Goal: Transaction & Acquisition: Purchase product/service

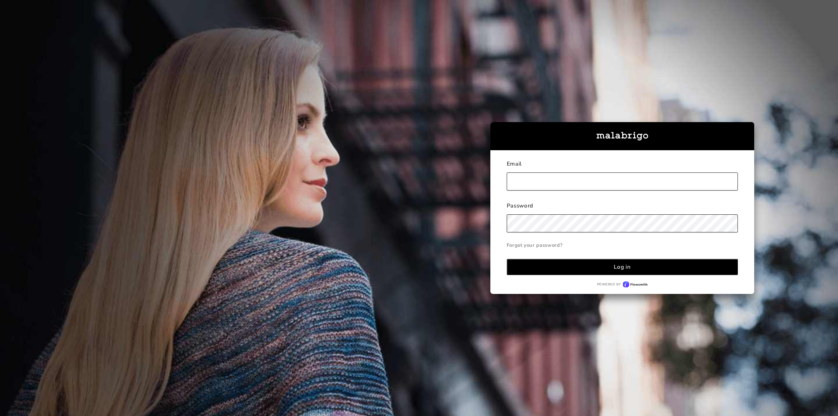
type input "[EMAIL_ADDRESS][DOMAIN_NAME]"
click at [619, 268] on div "Log in" at bounding box center [622, 267] width 17 height 8
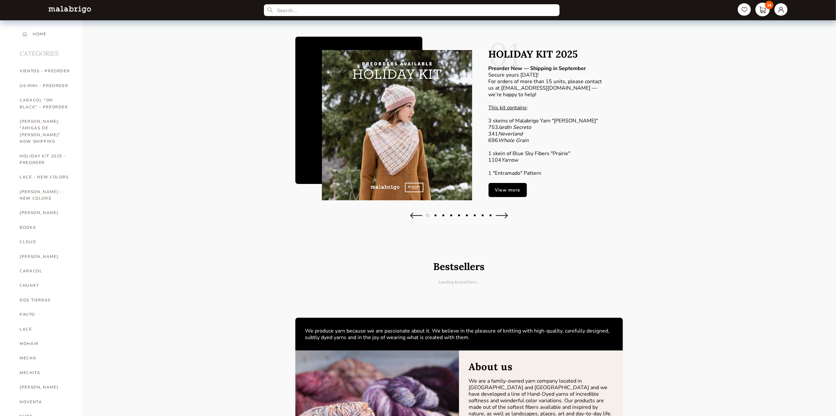
click at [762, 11] on link "34" at bounding box center [762, 10] width 14 height 14
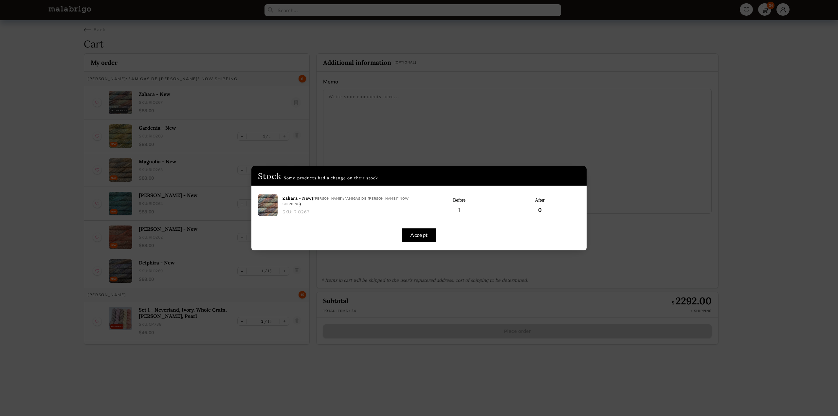
click at [414, 235] on button "Accept" at bounding box center [419, 235] width 34 height 14
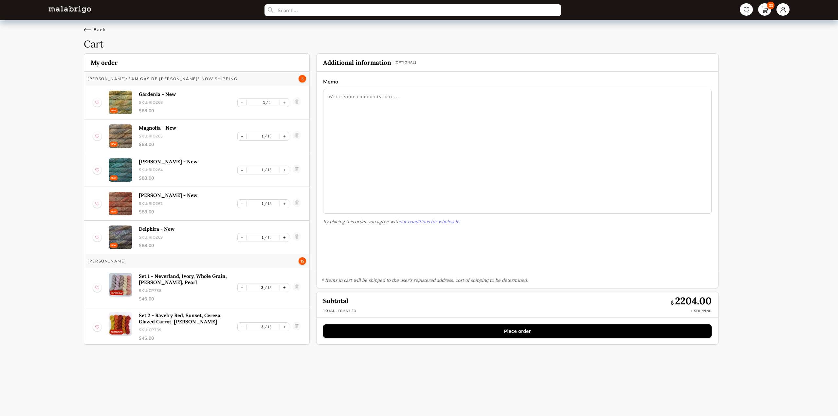
click at [92, 30] on div "Back" at bounding box center [95, 30] width 22 height 6
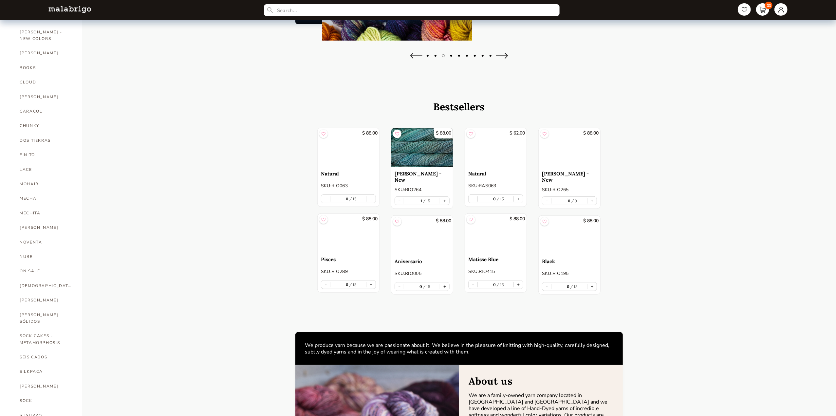
scroll to position [160, 0]
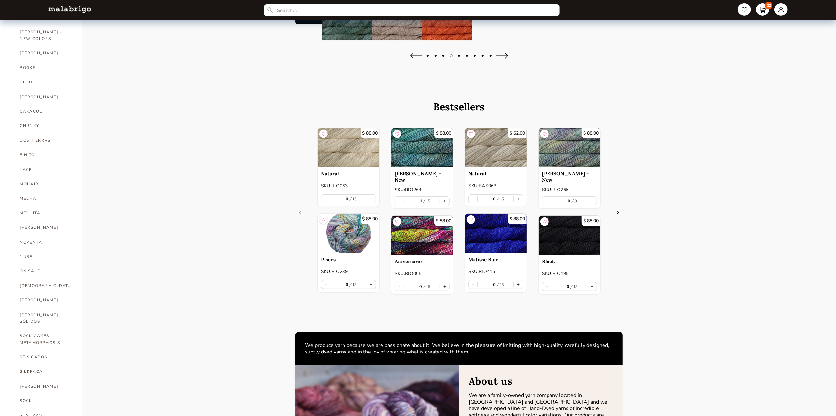
click at [447, 199] on button "+" at bounding box center [444, 201] width 9 height 8
click at [396, 199] on button "-" at bounding box center [399, 201] width 9 height 8
type input "1"
click at [560, 199] on div "0 9" at bounding box center [569, 200] width 36 height 5
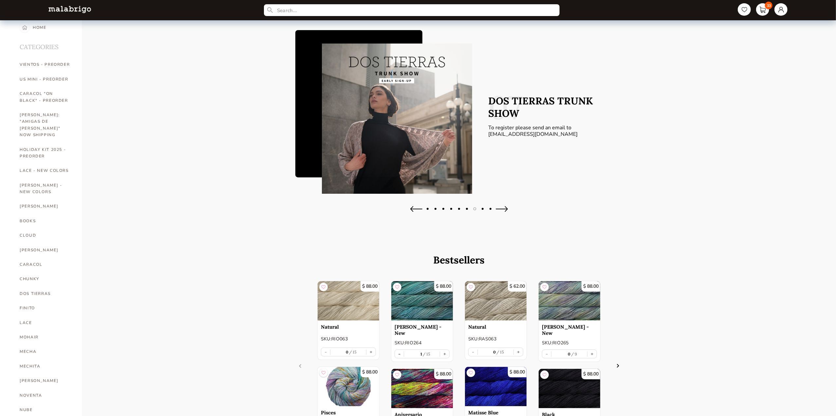
scroll to position [0, 0]
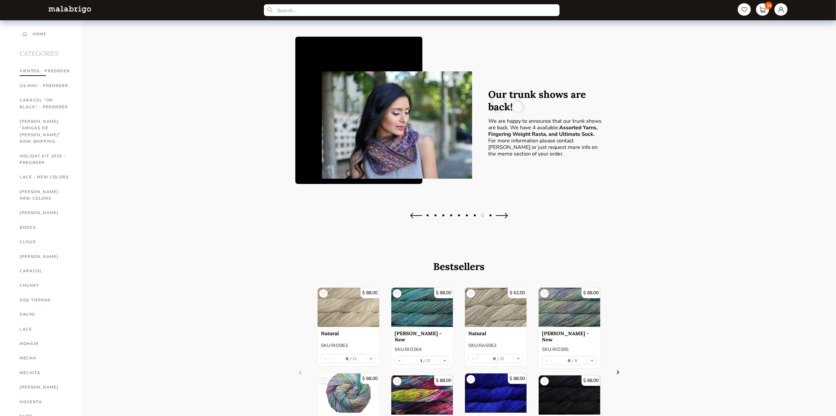
click at [63, 71] on link "VIENTOS - PREORDER" at bounding box center [46, 71] width 52 height 14
select select "INDEX"
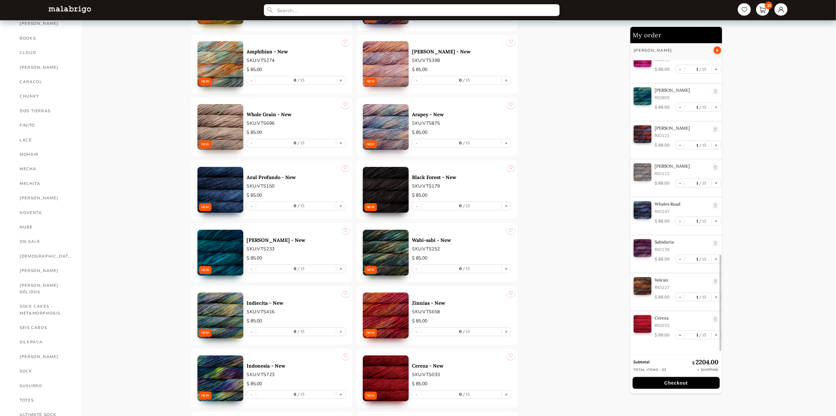
scroll to position [697, 0]
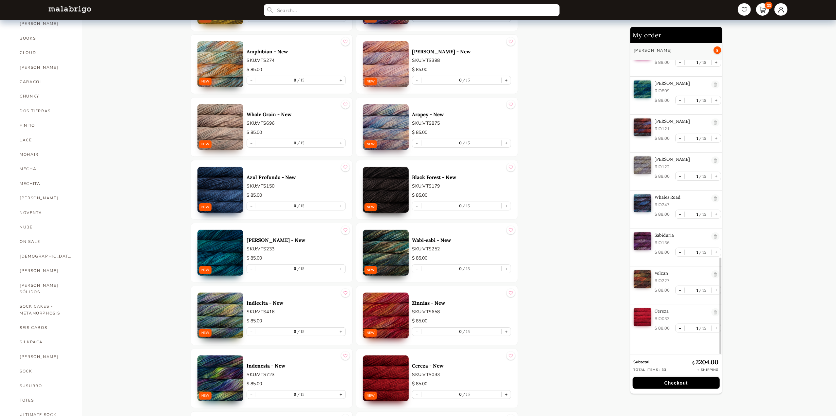
drag, startPoint x: 720, startPoint y: 109, endPoint x: 674, endPoint y: 330, distance: 226.1
click at [674, 330] on div "RIOS: "AMIGAS DE ROSALINDA" NOW SHIPPING 5 NEW Gardenia - New RIO268 $ 88.00 - …" at bounding box center [676, 198] width 92 height 311
click at [713, 312] on link at bounding box center [715, 312] width 8 height 9
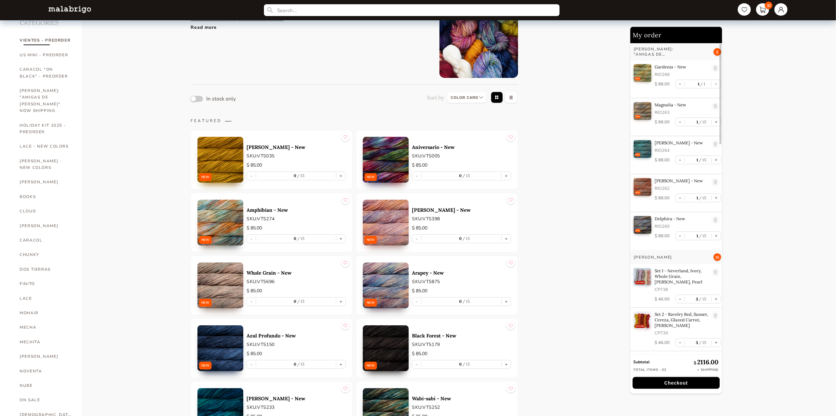
scroll to position [0, 0]
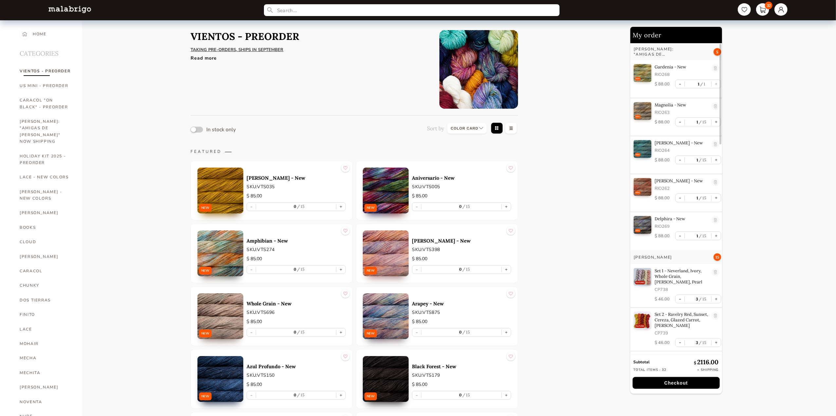
click at [211, 57] on div "Read more" at bounding box center [310, 56] width 239 height 9
click at [33, 278] on link "CHUNKY" at bounding box center [46, 285] width 52 height 14
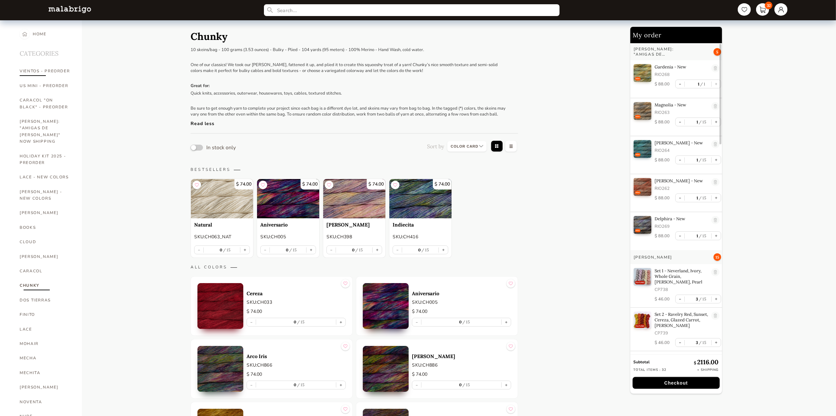
drag, startPoint x: 35, startPoint y: 70, endPoint x: 27, endPoint y: 70, distance: 7.9
click at [27, 70] on link "VIENTOS - PREORDER" at bounding box center [46, 71] width 52 height 14
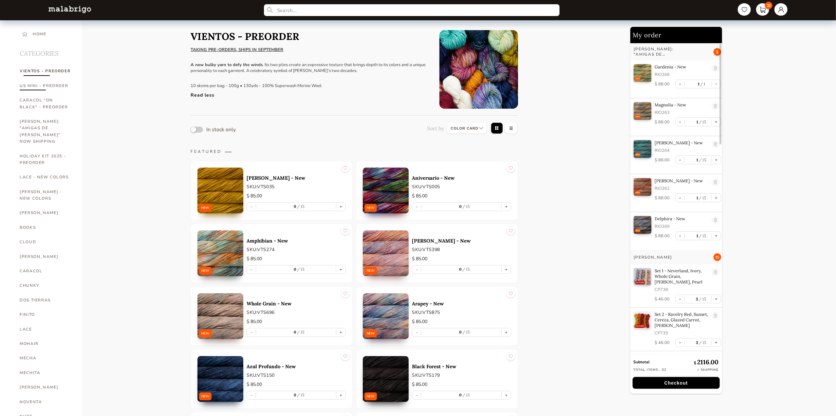
click at [60, 86] on link "US MINI - PREORDER" at bounding box center [46, 86] width 52 height 14
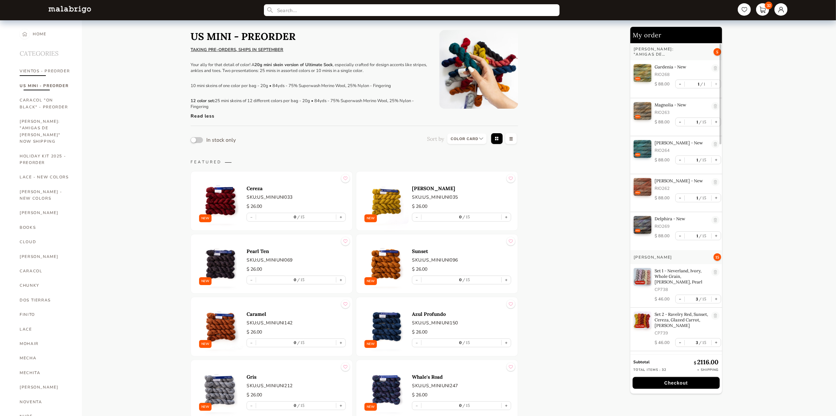
click at [58, 70] on link "VIENTOS - PREORDER" at bounding box center [46, 71] width 52 height 14
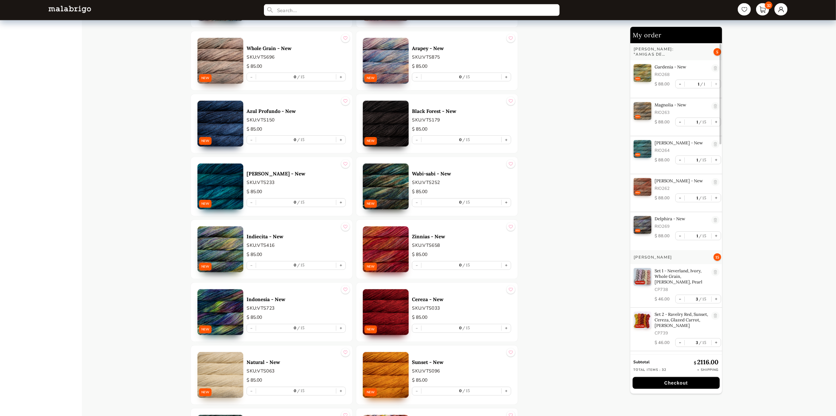
scroll to position [1082, 0]
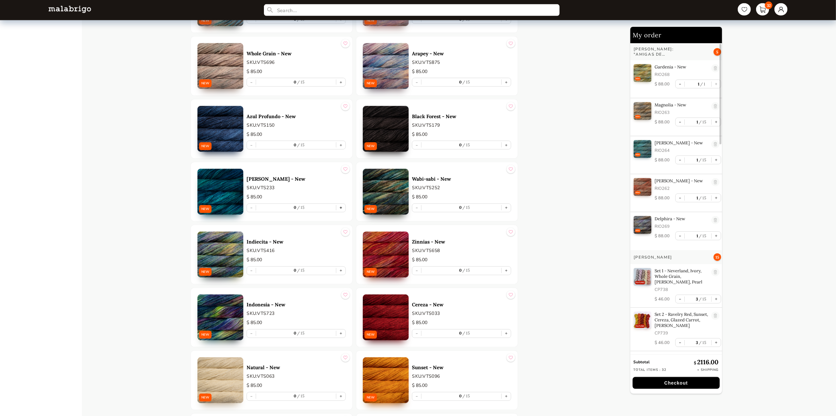
click at [340, 205] on button "+" at bounding box center [340, 208] width 9 height 8
type input "1"
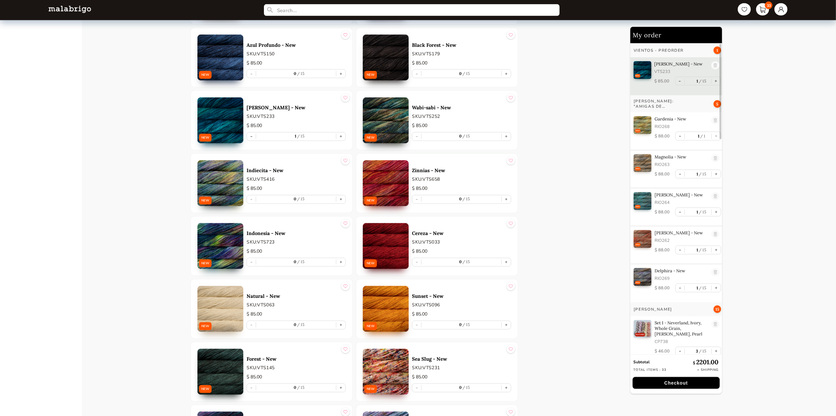
scroll to position [1154, 0]
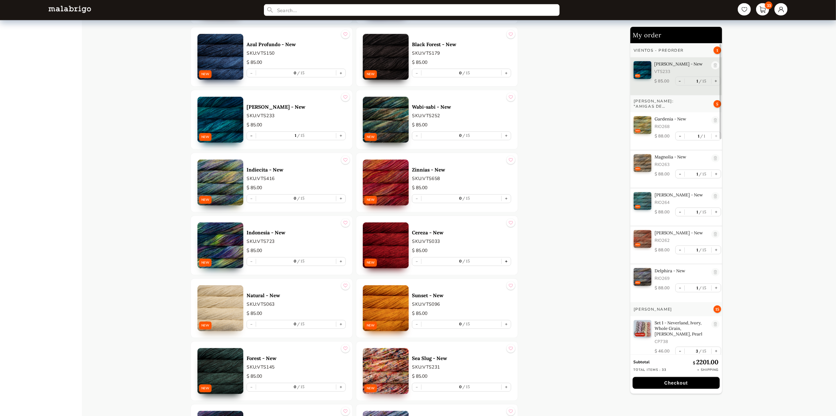
click at [507, 259] on button "+" at bounding box center [506, 262] width 9 height 8
type input "1"
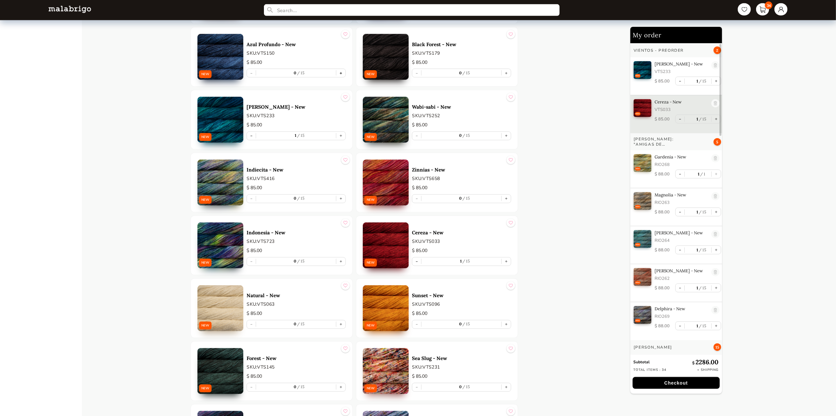
click at [341, 69] on button "+" at bounding box center [340, 73] width 9 height 8
type input "1"
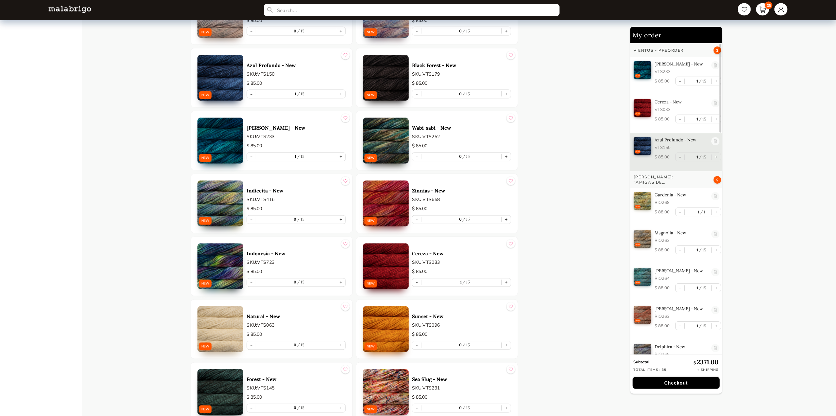
scroll to position [1134, 0]
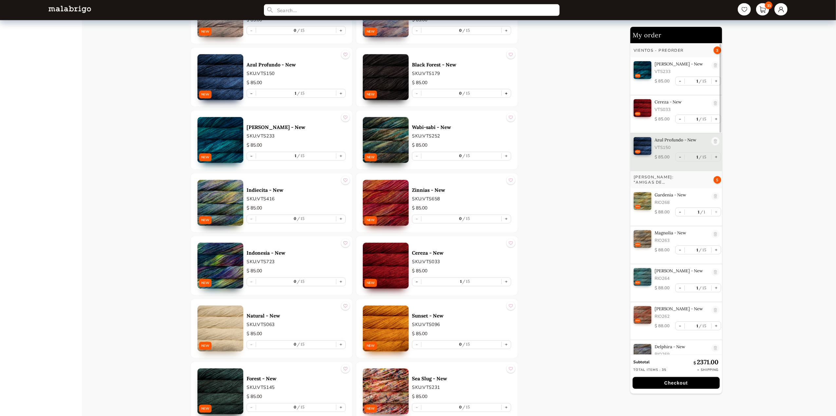
click at [507, 90] on button "+" at bounding box center [506, 93] width 9 height 8
type input "1"
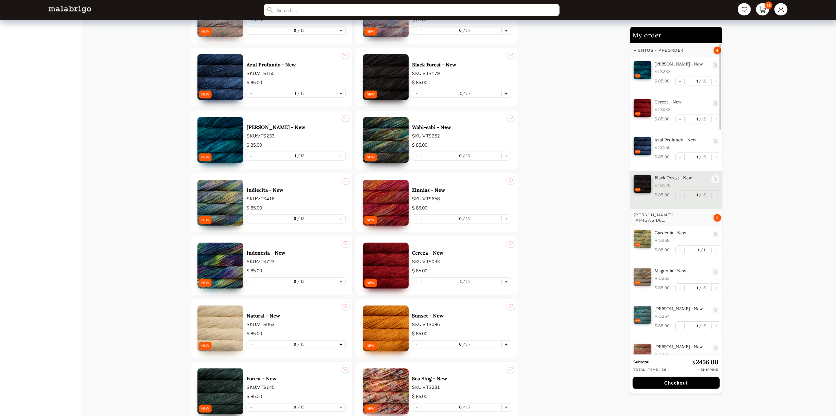
click at [342, 341] on button "+" at bounding box center [340, 345] width 9 height 8
type input "1"
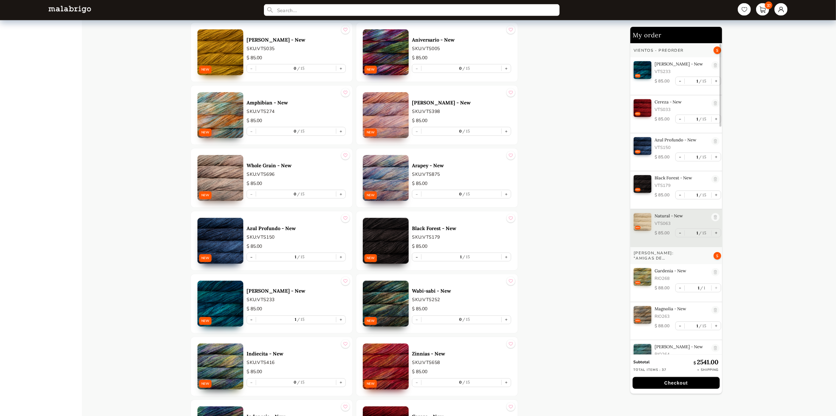
scroll to position [969, 0]
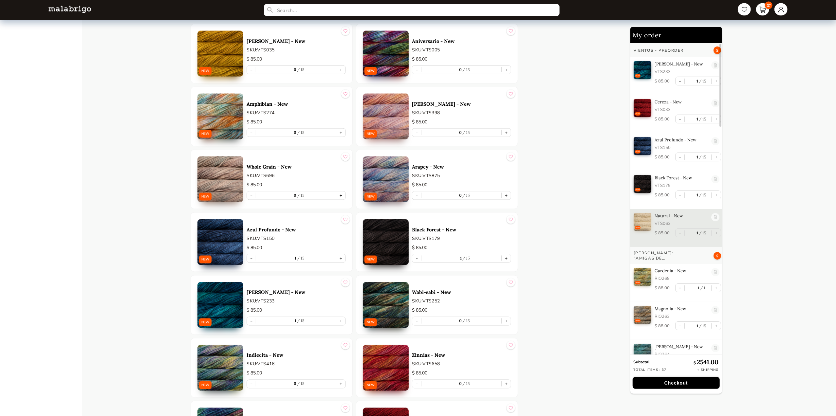
click at [341, 192] on button "+" at bounding box center [340, 196] width 9 height 8
type input "1"
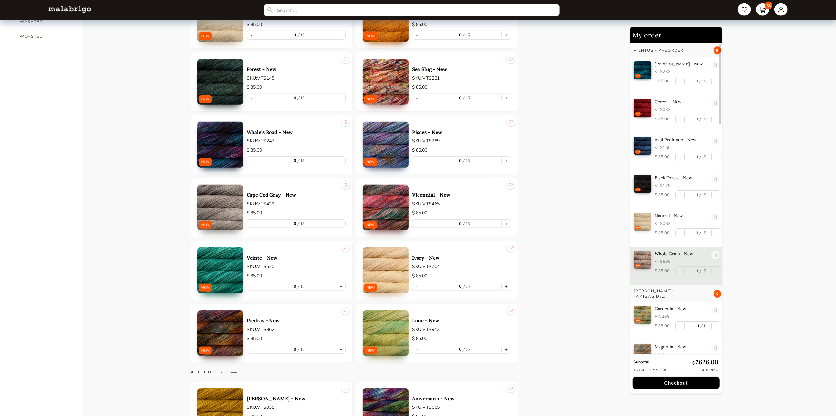
scroll to position [611, 0]
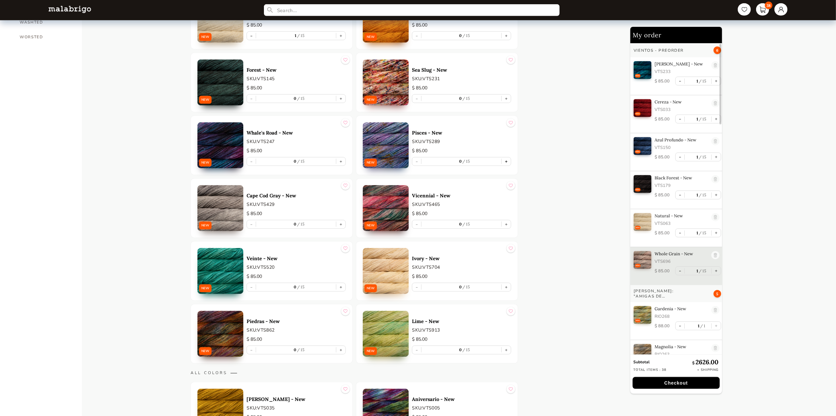
click at [507, 158] on button "+" at bounding box center [506, 161] width 9 height 8
type input "1"
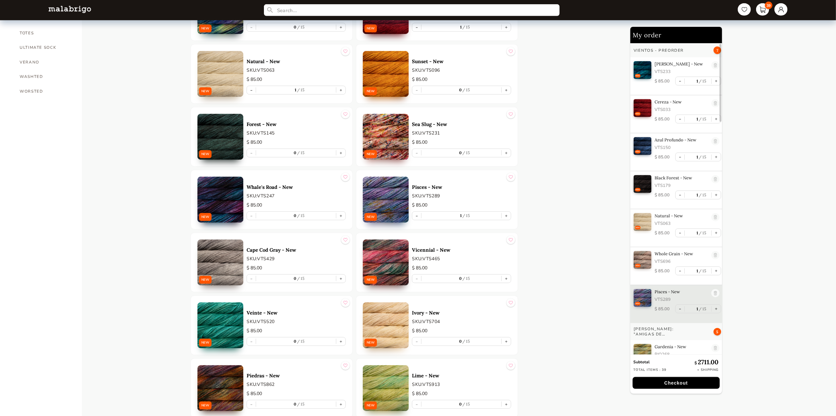
scroll to position [555, 0]
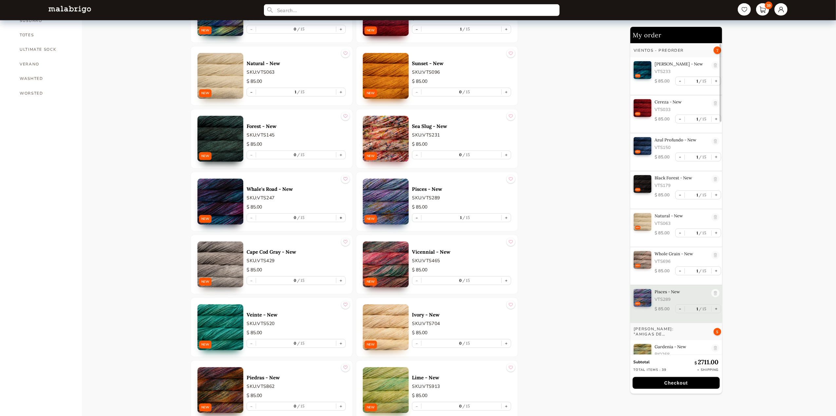
click at [341, 215] on button "+" at bounding box center [340, 218] width 9 height 8
type input "1"
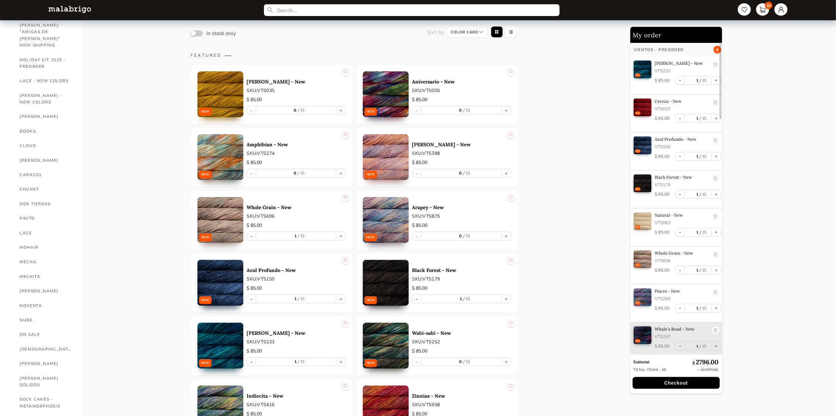
scroll to position [96, 0]
click at [341, 173] on button "+" at bounding box center [340, 173] width 9 height 8
type input "1"
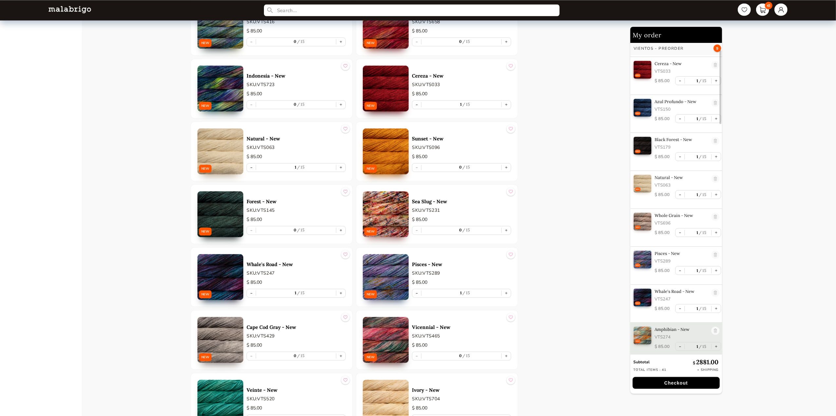
scroll to position [1312, 0]
click at [342, 226] on button "+" at bounding box center [340, 230] width 9 height 8
type input "1"
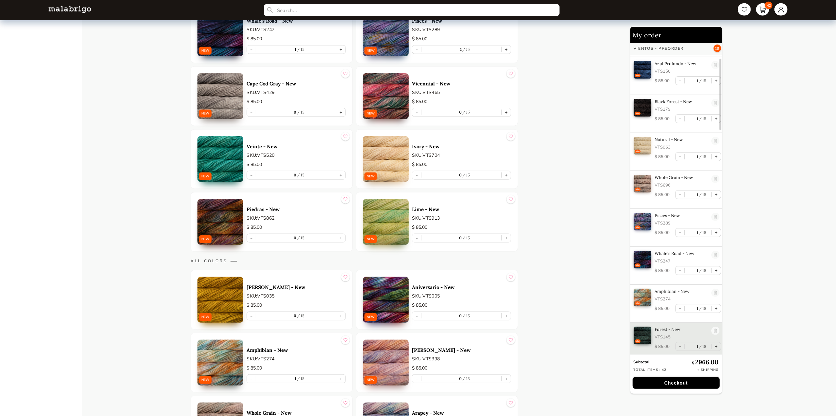
scroll to position [719, 0]
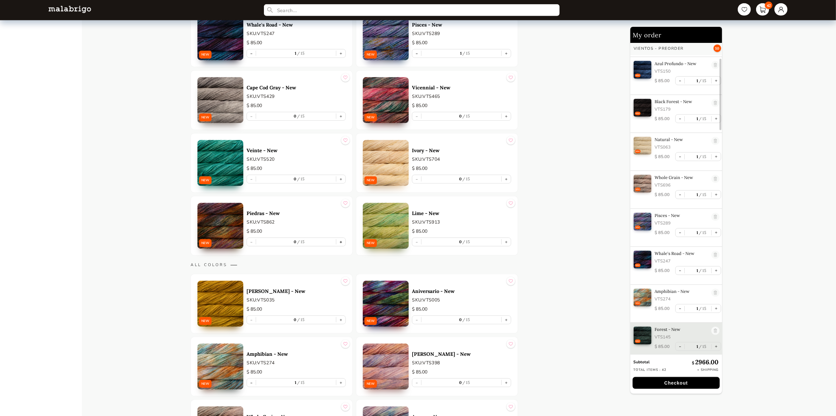
click at [342, 239] on button "+" at bounding box center [340, 242] width 9 height 8
type input "1"
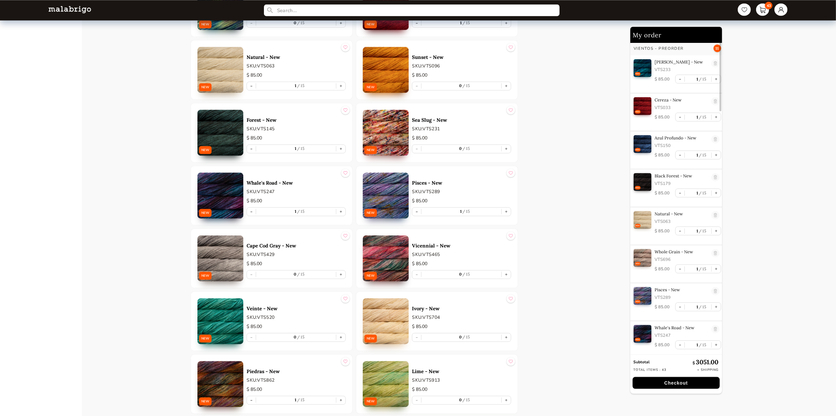
scroll to position [1400, 0]
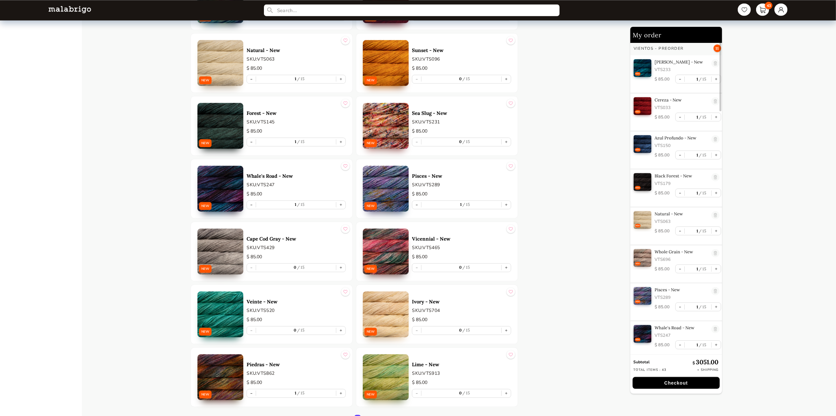
click at [669, 385] on button "Checkout" at bounding box center [676, 383] width 87 height 12
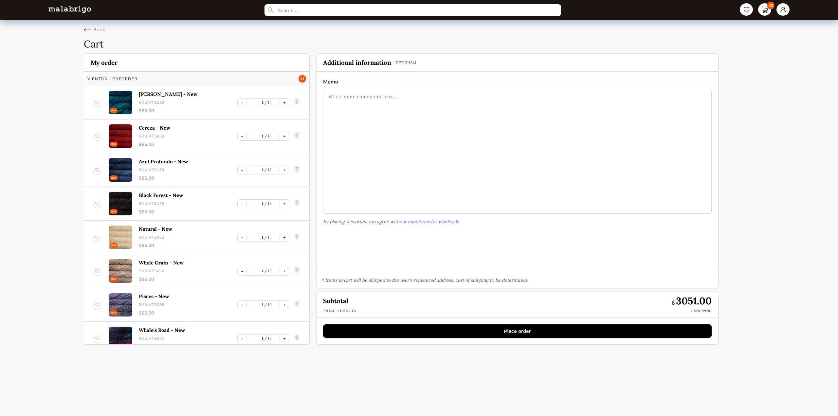
click at [529, 330] on button "Place order" at bounding box center [517, 330] width 389 height 13
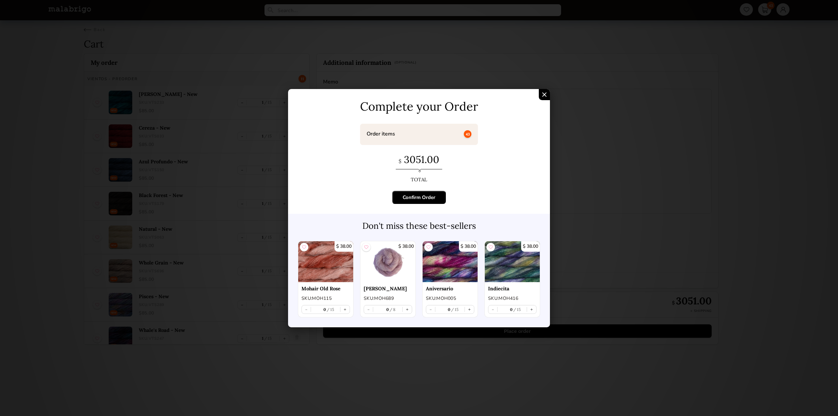
click at [420, 197] on div "Confirm Order" at bounding box center [419, 197] width 33 height 7
